Goal: Transaction & Acquisition: Purchase product/service

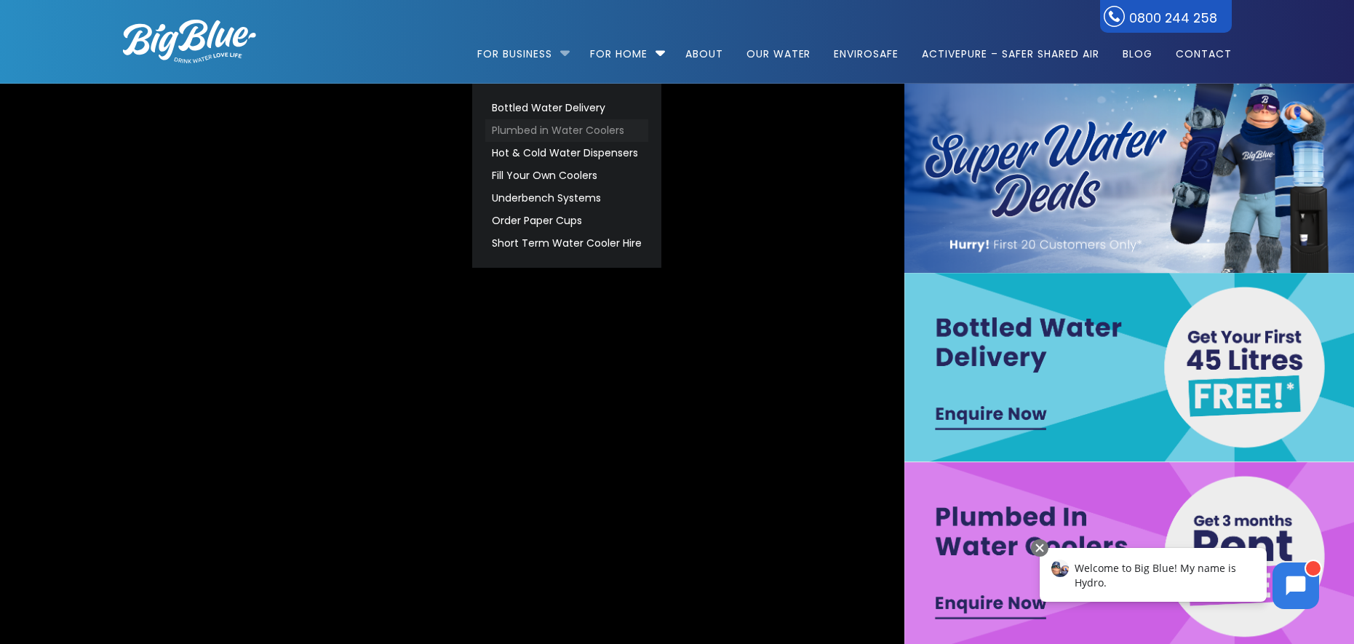
click at [556, 129] on link "Plumbed in Water Coolers" at bounding box center [566, 130] width 163 height 23
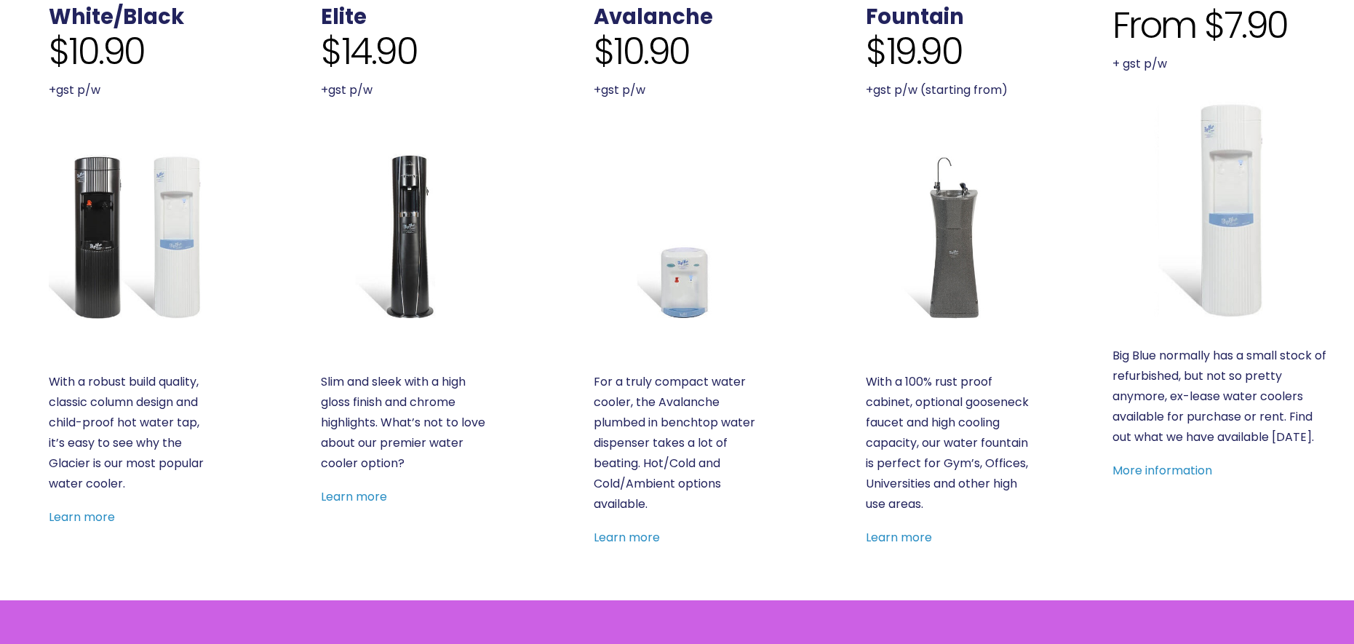
scroll to position [655, 0]
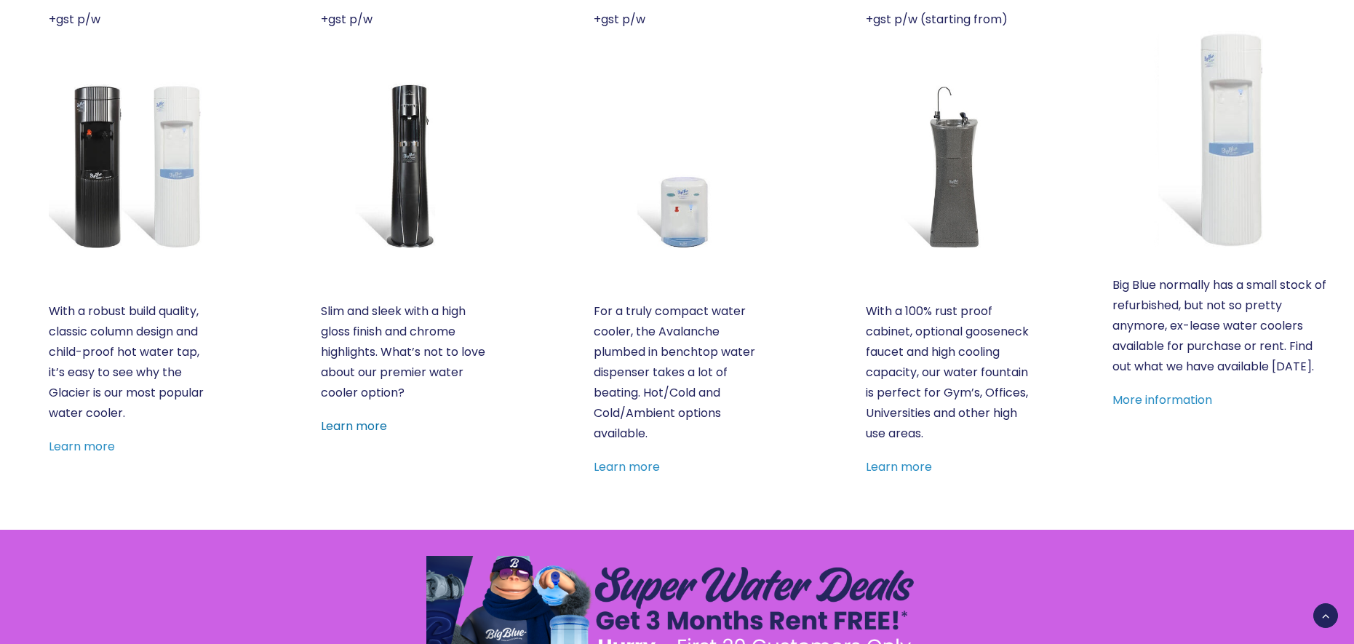
click at [367, 428] on link "Learn more" at bounding box center [354, 425] width 66 height 17
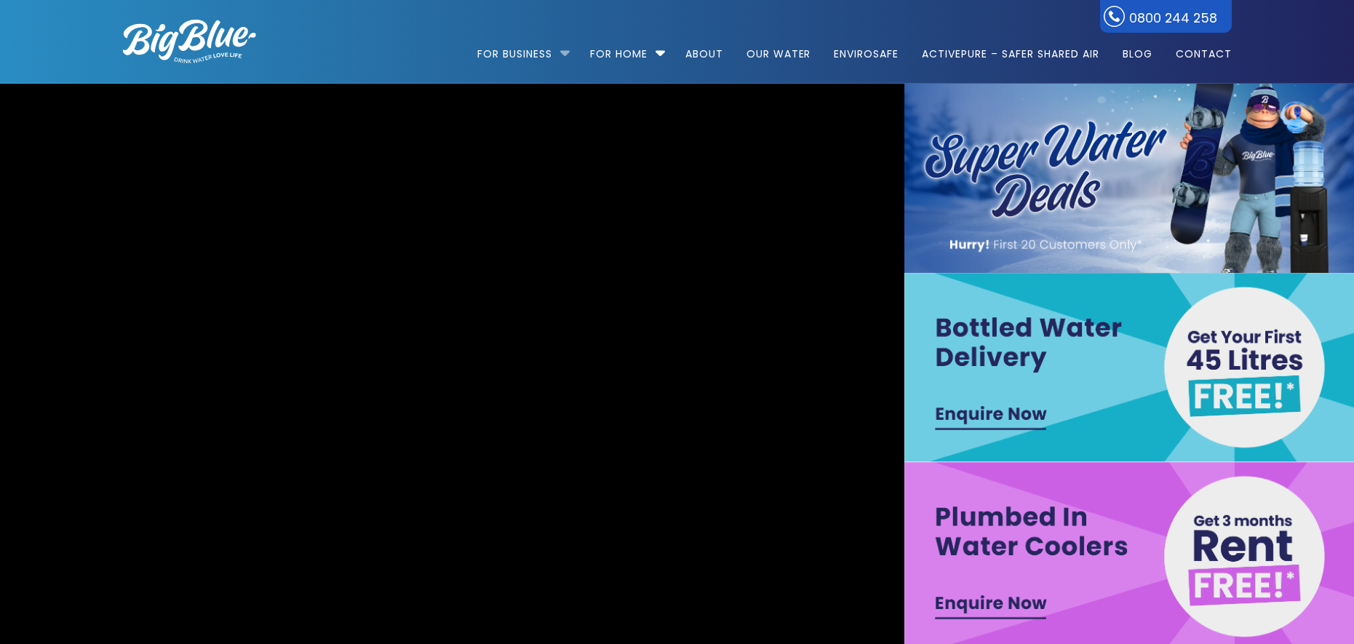
click at [560, 49] on li "For Business Bottled Water Delivery Plumbed in Water Coolers Hot & Cold Water D…" at bounding box center [527, 47] width 100 height 83
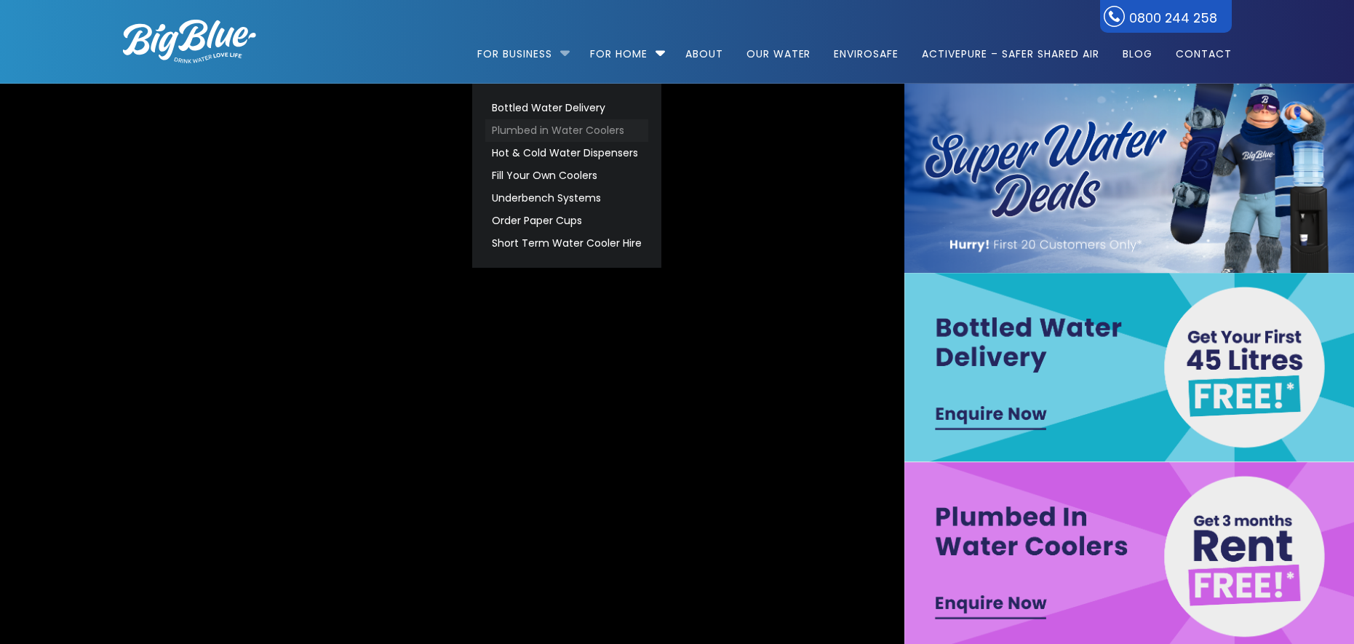
click at [532, 130] on link "Plumbed in Water Coolers" at bounding box center [566, 130] width 163 height 23
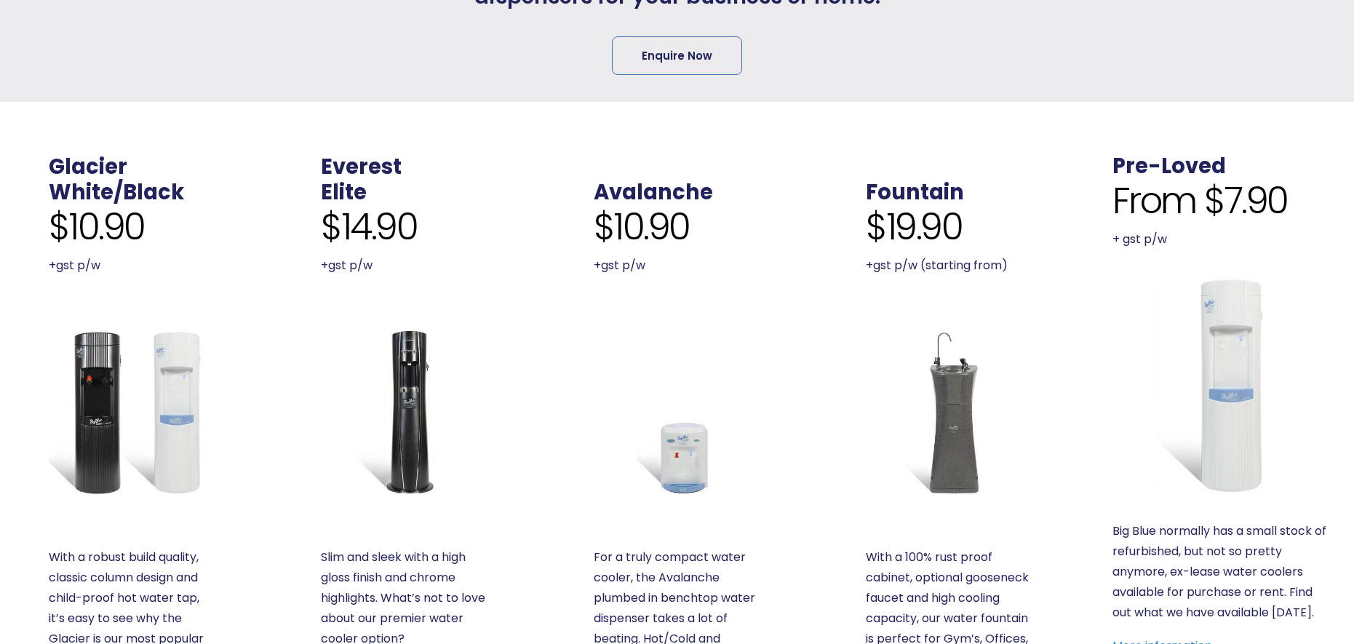
scroll to position [655, 0]
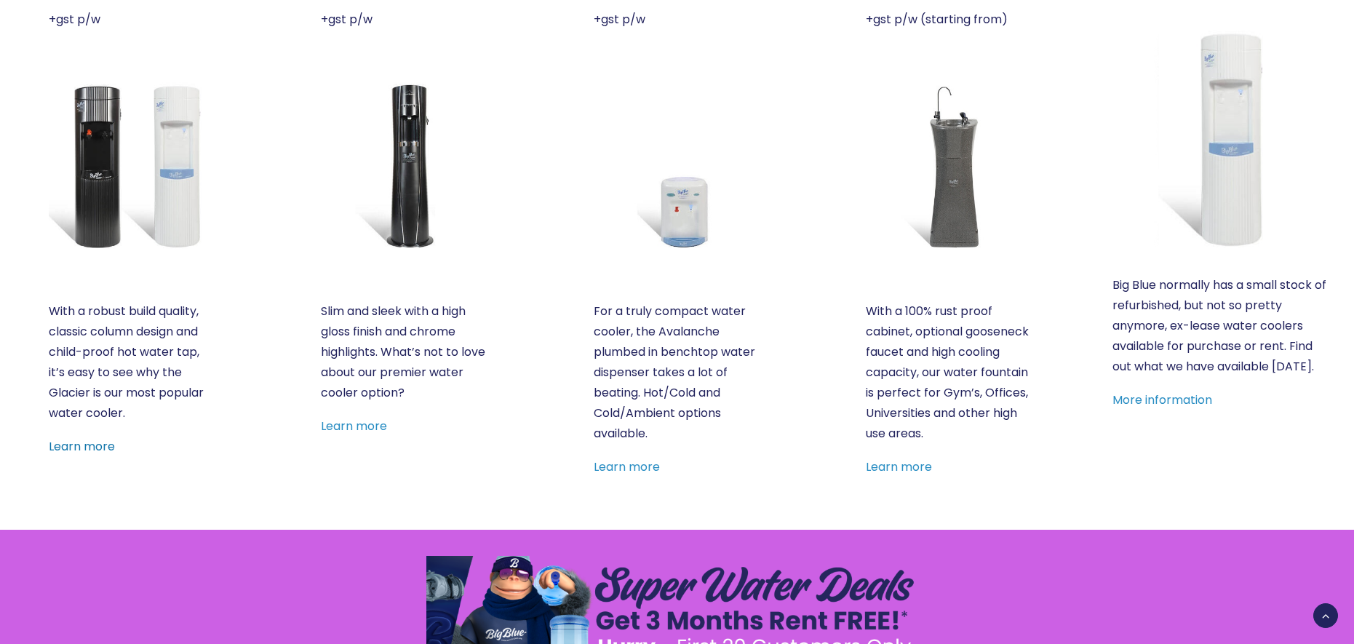
click at [90, 443] on link "Learn more" at bounding box center [82, 446] width 66 height 17
click at [381, 431] on link "Learn more" at bounding box center [354, 425] width 66 height 17
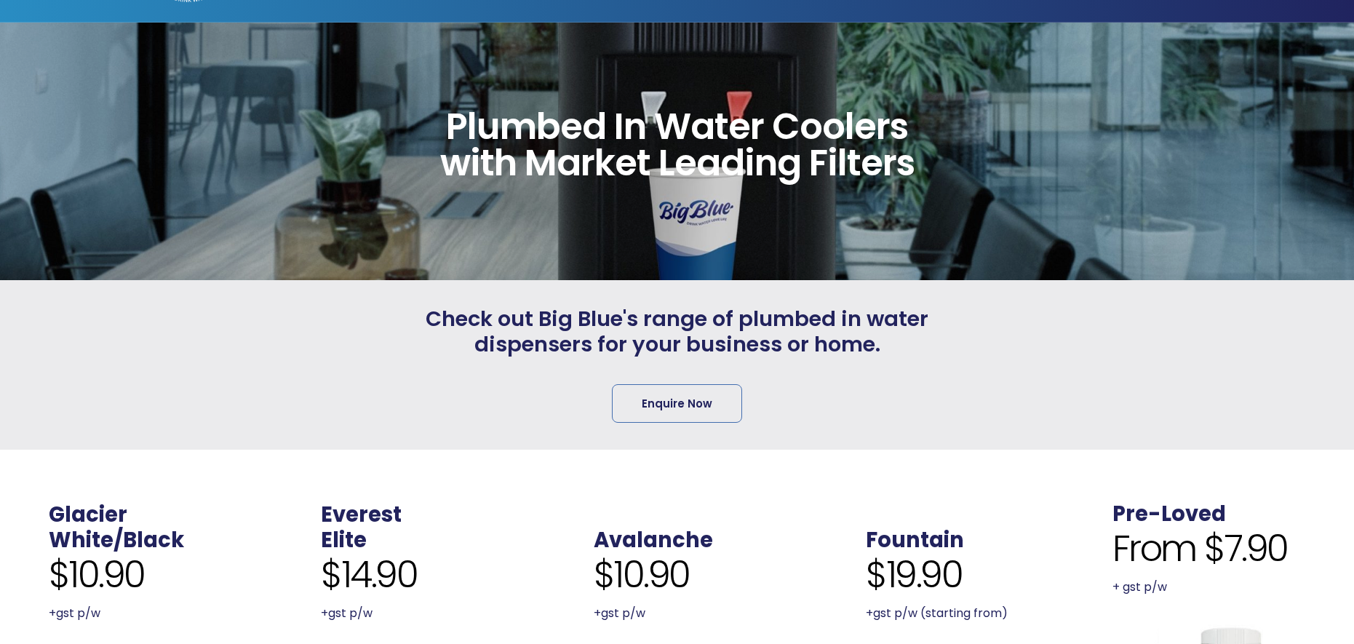
scroll to position [0, 0]
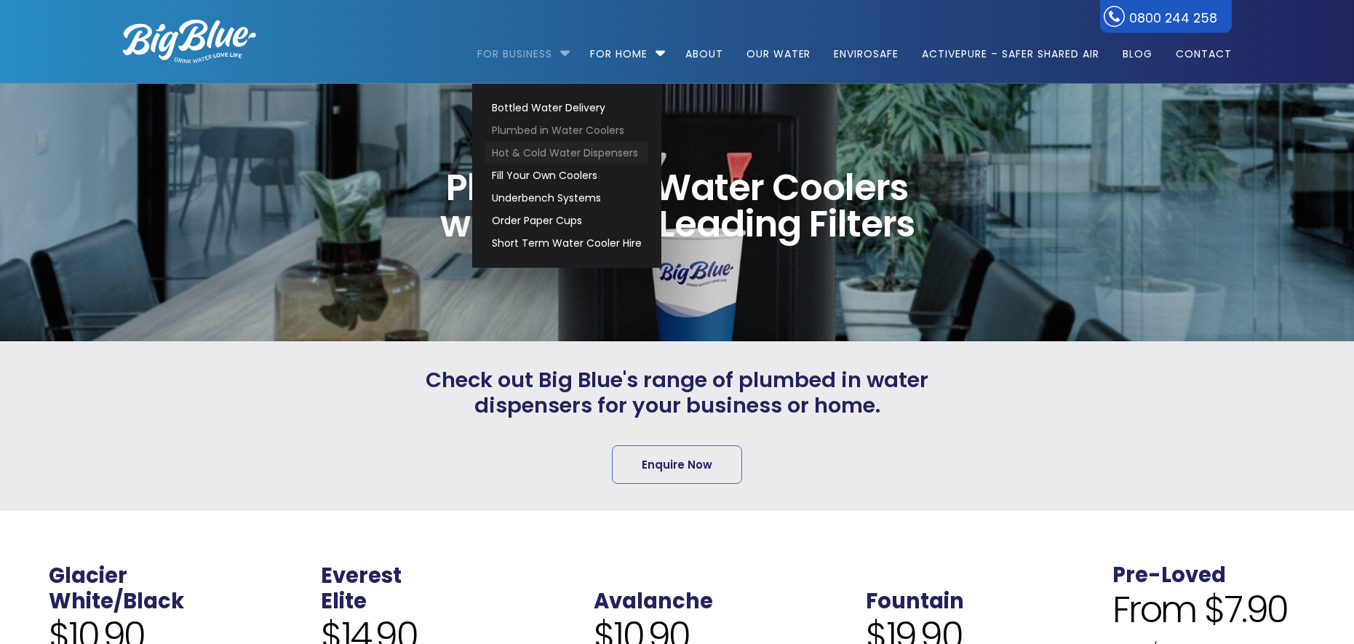
click at [540, 151] on link "Hot & Cold Water Dispensers" at bounding box center [566, 153] width 163 height 23
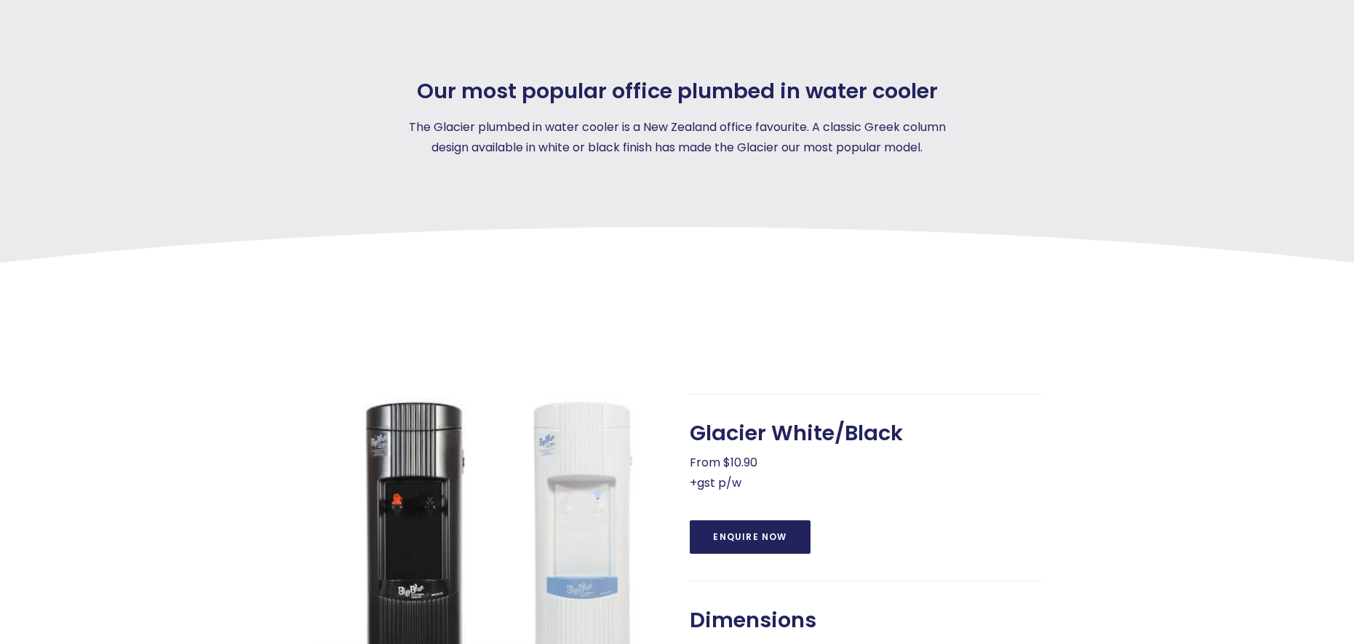
scroll to position [436, 0]
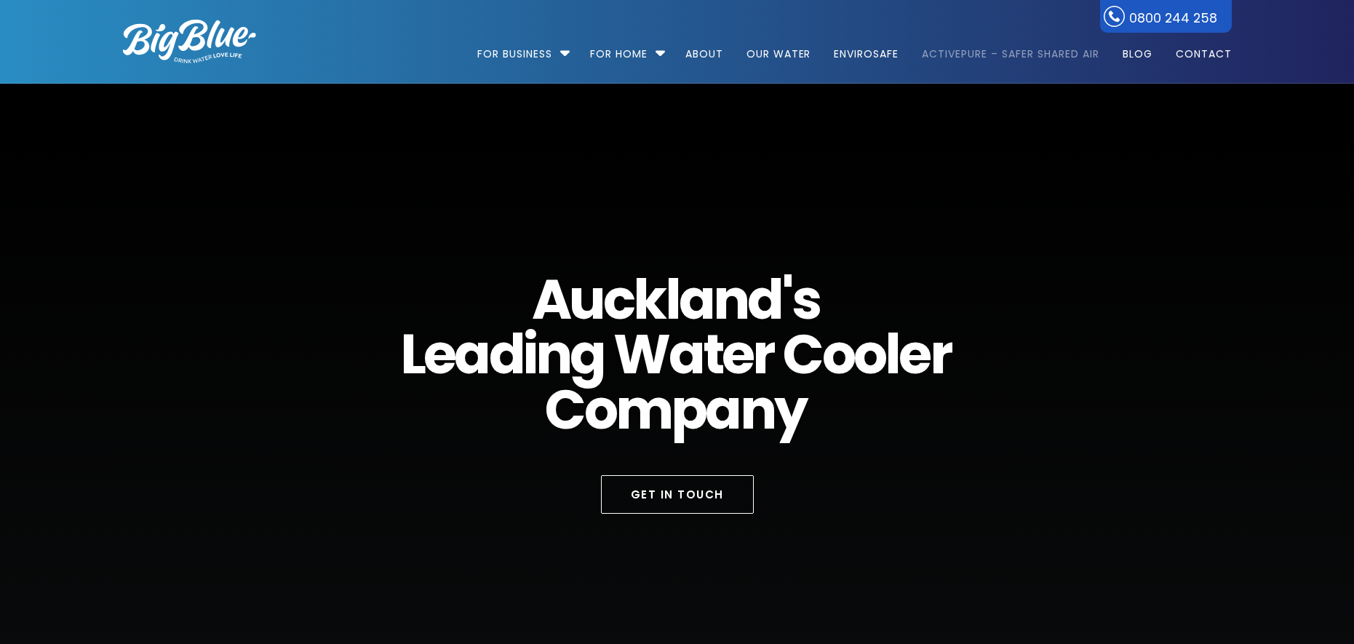
click at [1063, 52] on link "ActivePure – Safer Shared Air" at bounding box center [1009, 47] width 197 height 94
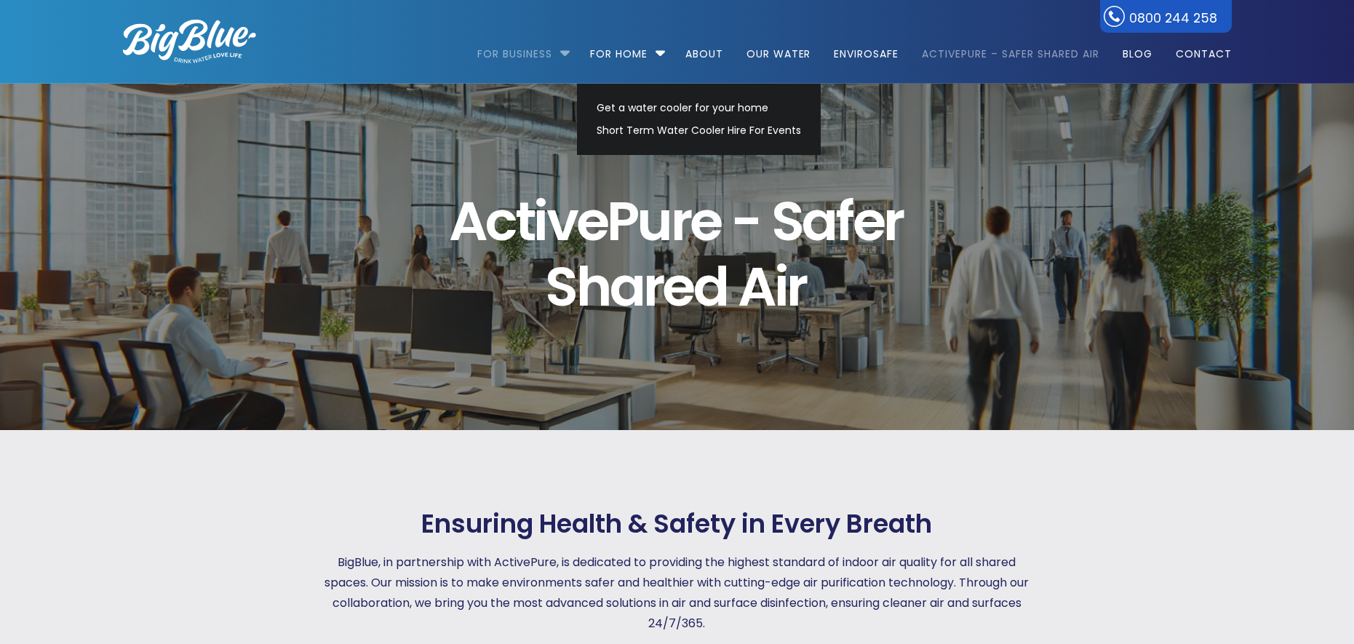
click at [547, 54] on link "For Business" at bounding box center [519, 47] width 85 height 94
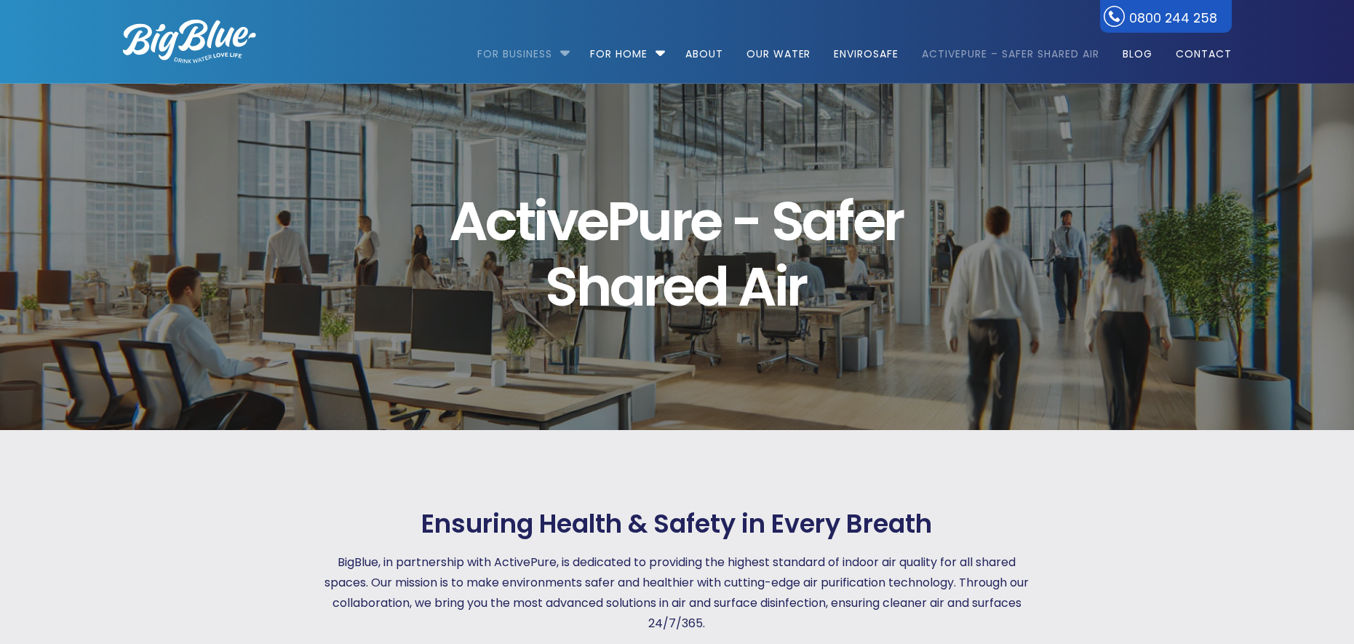
click at [547, 54] on link "For Business" at bounding box center [519, 47] width 85 height 94
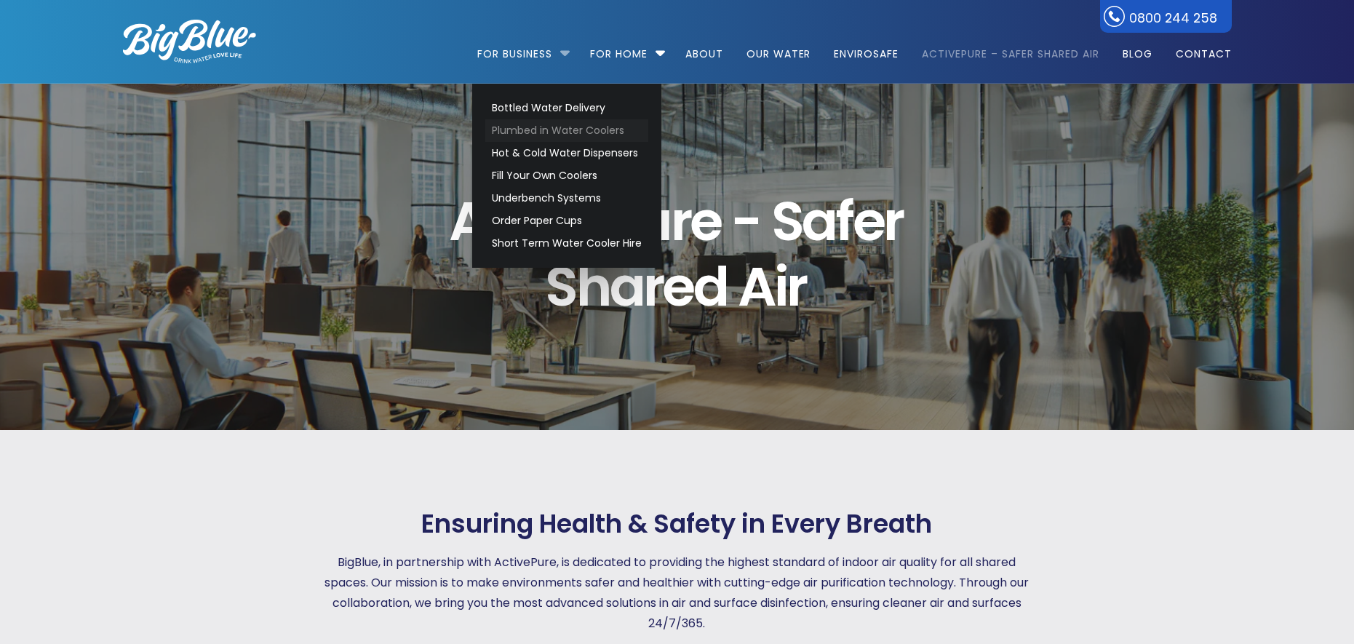
click at [528, 127] on link "Plumbed in Water Coolers" at bounding box center [566, 130] width 163 height 23
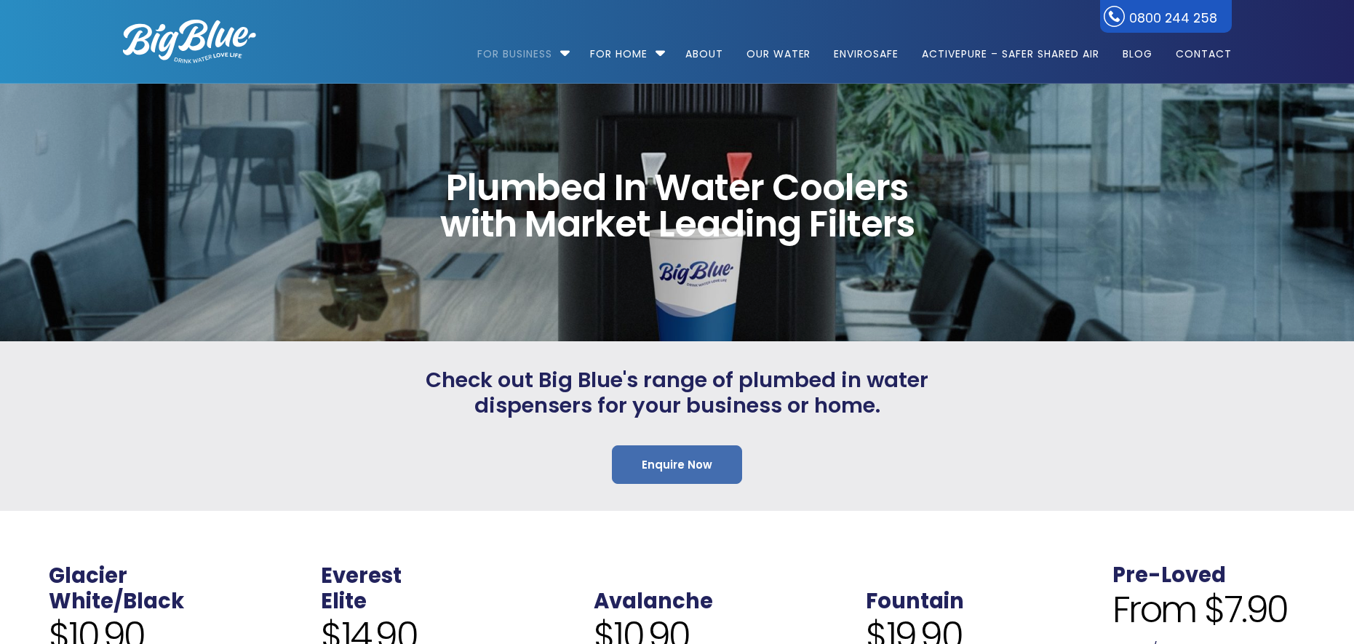
click at [650, 468] on link "Enquire Now" at bounding box center [677, 464] width 130 height 39
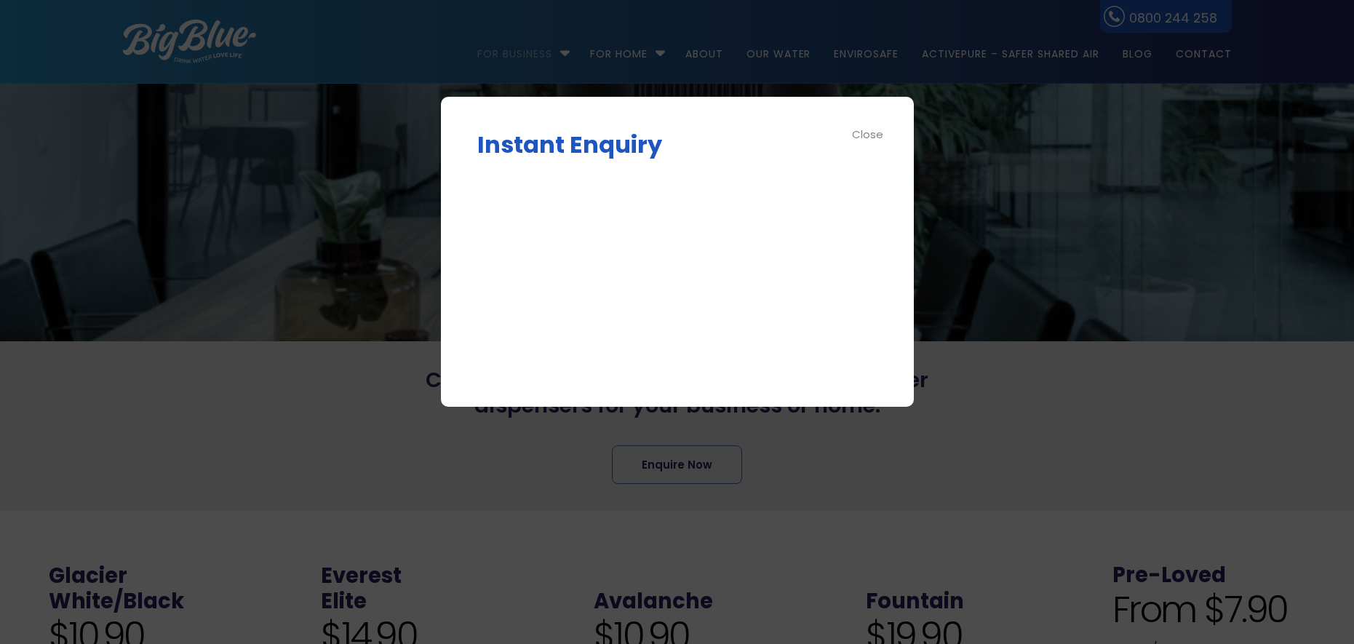
click at [882, 133] on div "Close" at bounding box center [868, 134] width 33 height 17
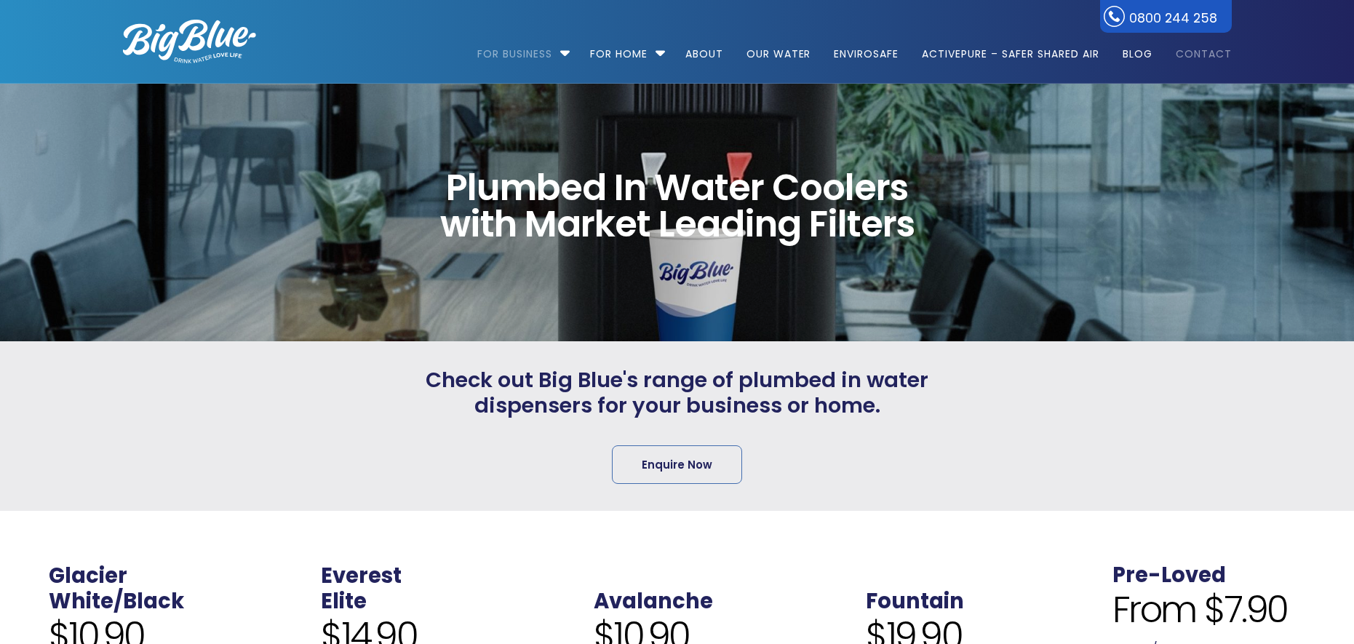
click at [1213, 49] on link "Contact" at bounding box center [1198, 47] width 66 height 94
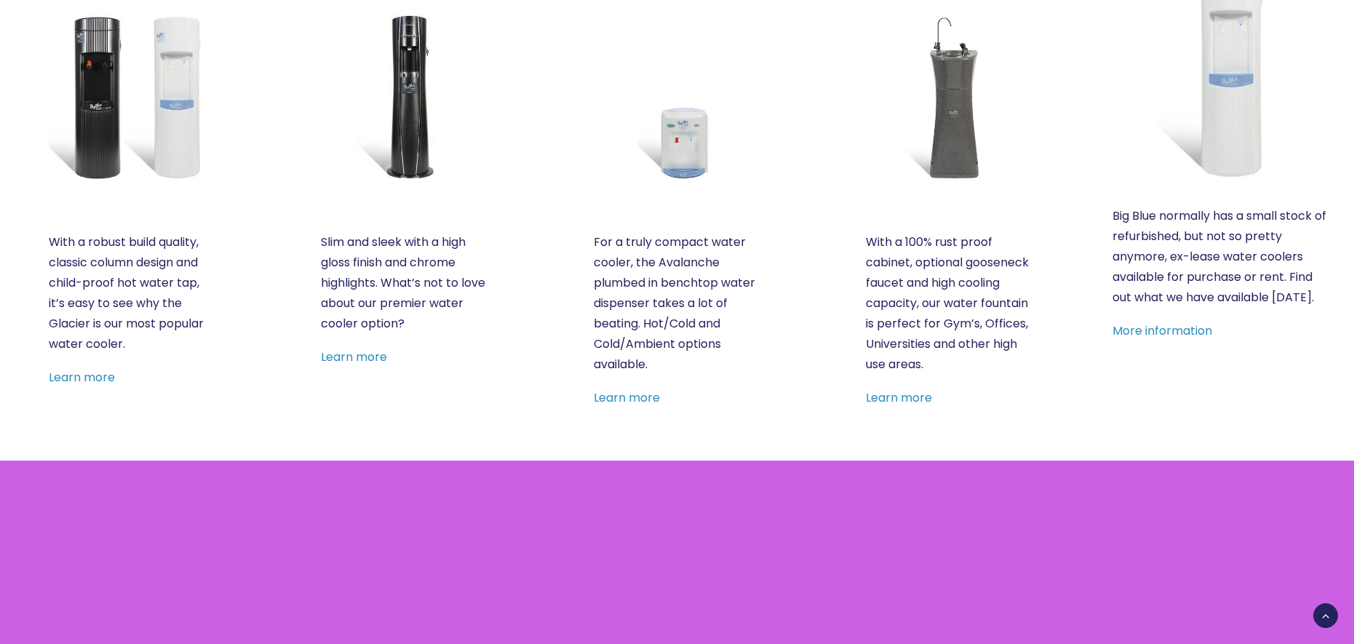
scroll to position [727, 0]
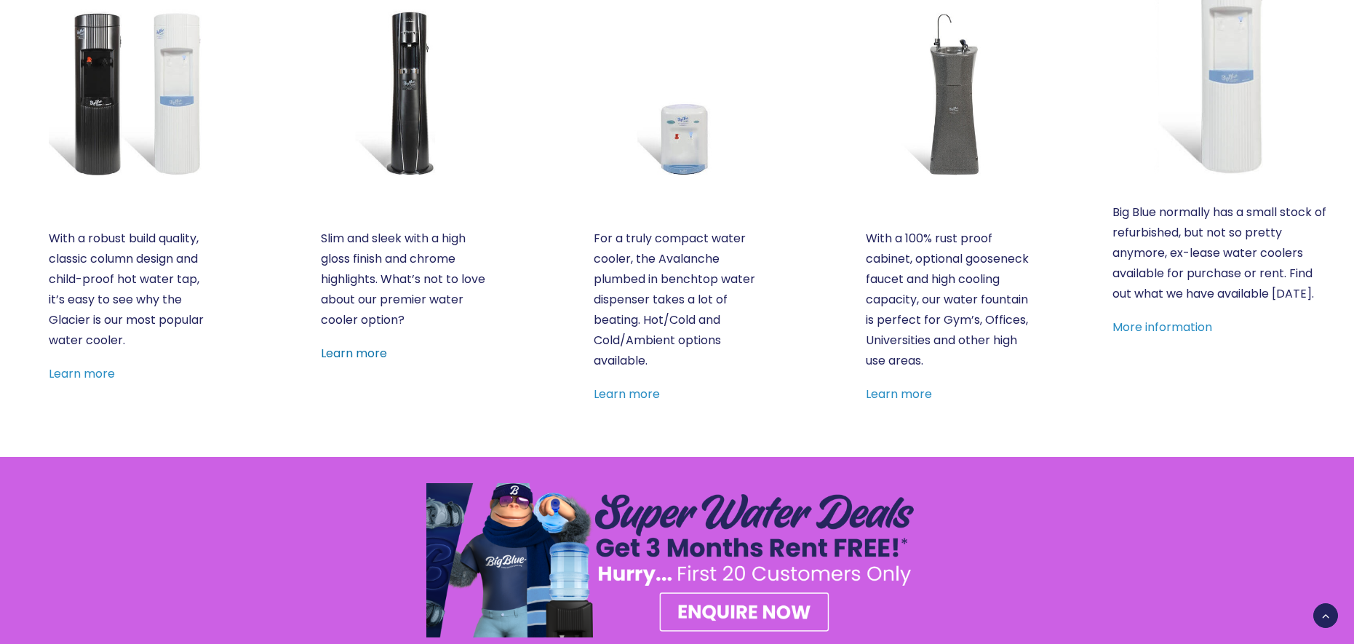
click at [371, 356] on link "Learn more" at bounding box center [354, 353] width 66 height 17
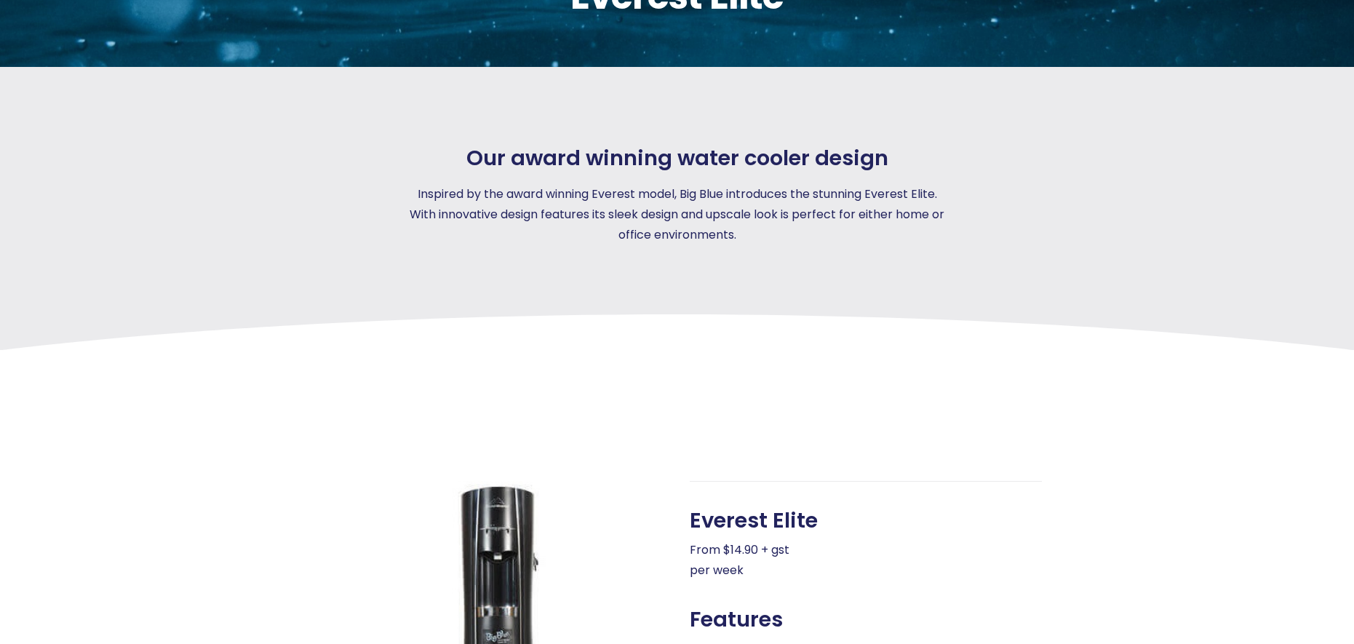
scroll to position [73, 0]
